Goal: Task Accomplishment & Management: Manage account settings

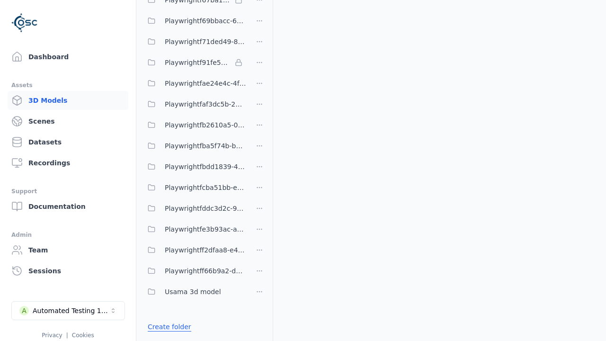
click at [169, 327] on link "Create folder" at bounding box center [170, 326] width 44 height 9
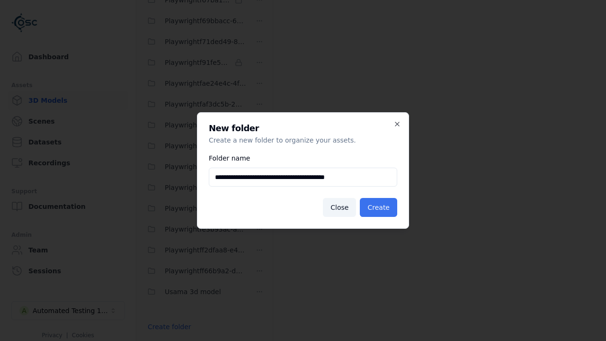
type input "**********"
click at [378, 207] on button "Create" at bounding box center [378, 207] width 37 height 19
